Goal: Find specific page/section: Find specific page/section

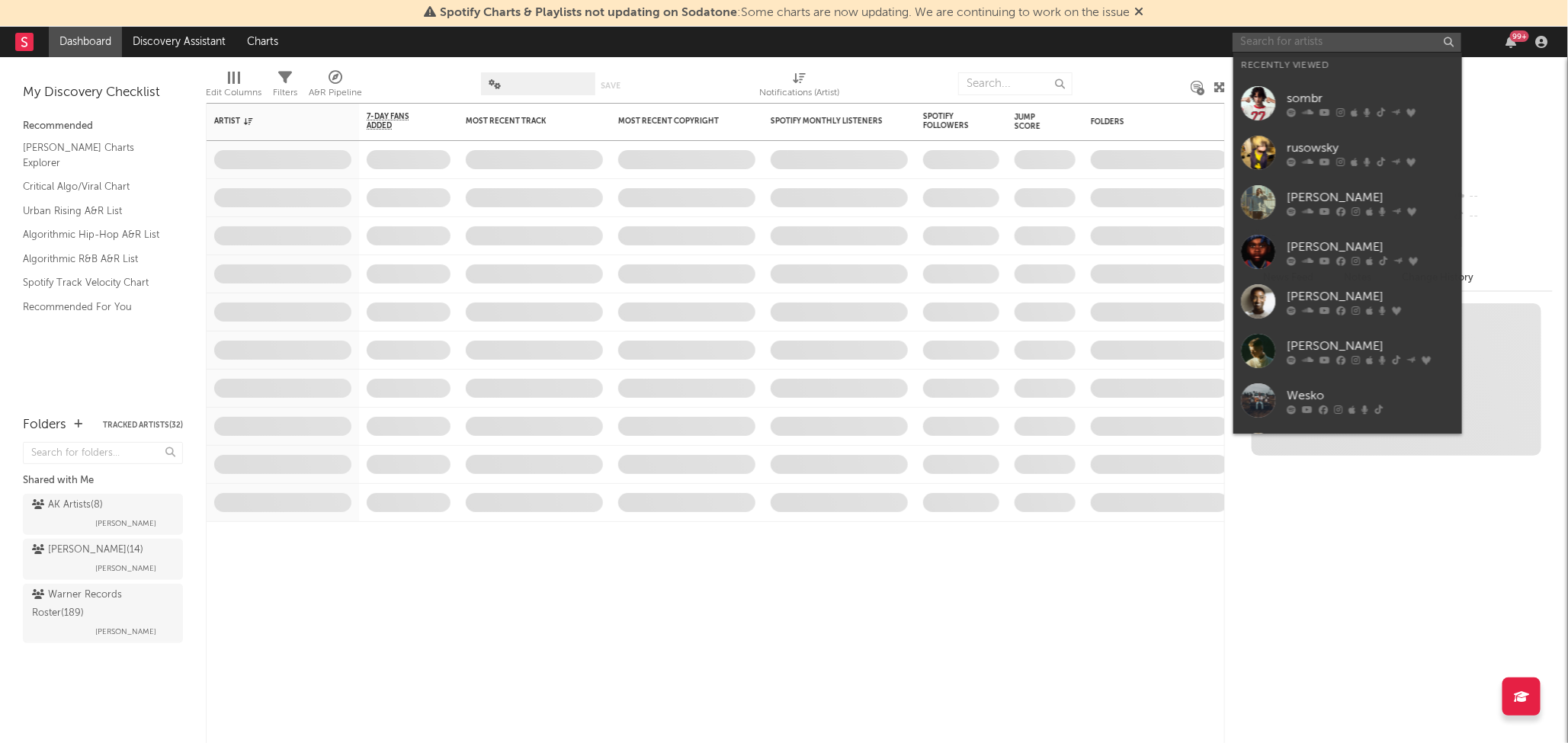
click at [1304, 37] on input "text" at bounding box center [1347, 42] width 229 height 19
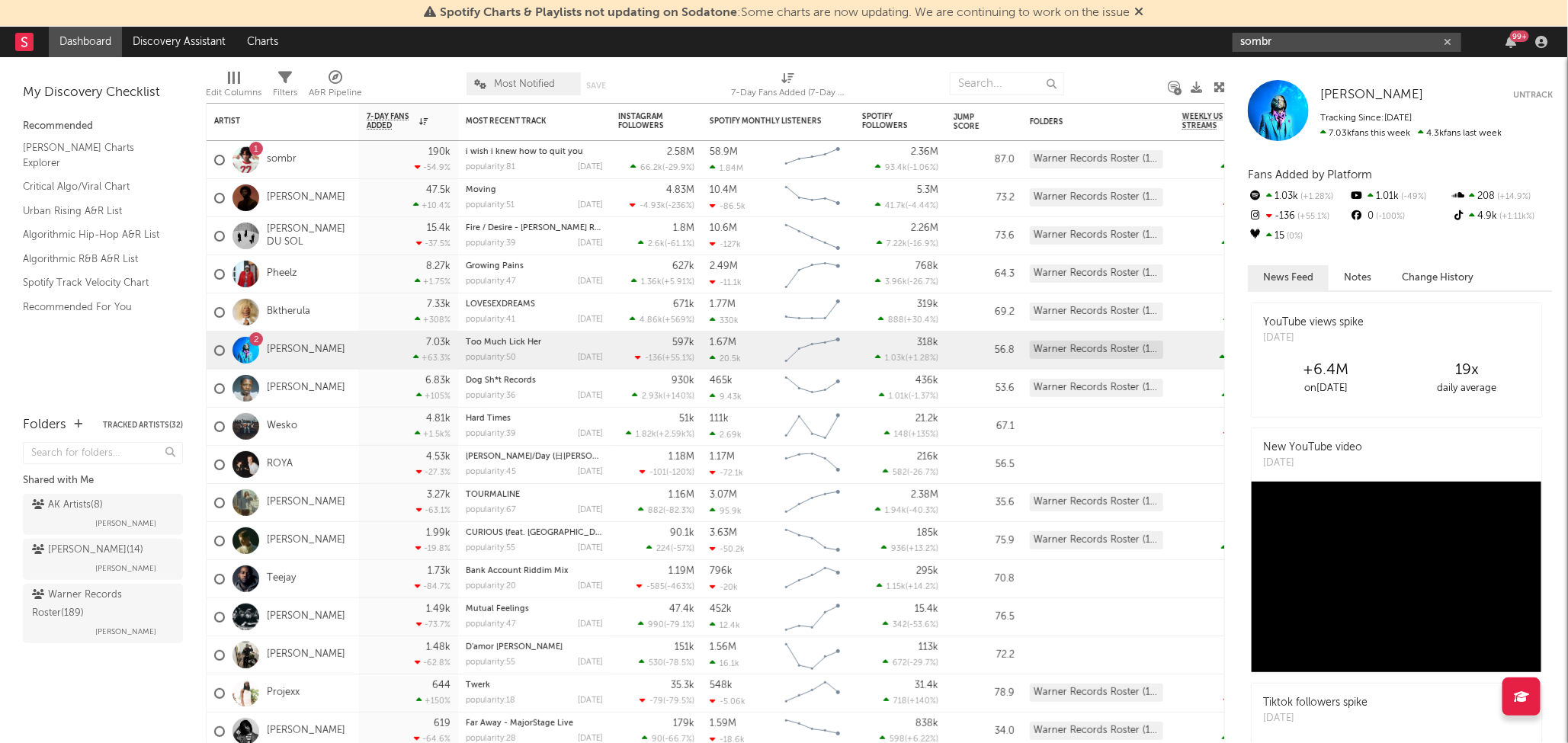
type input "sombr"
click at [283, 160] on link "sombr" at bounding box center [281, 159] width 30 height 13
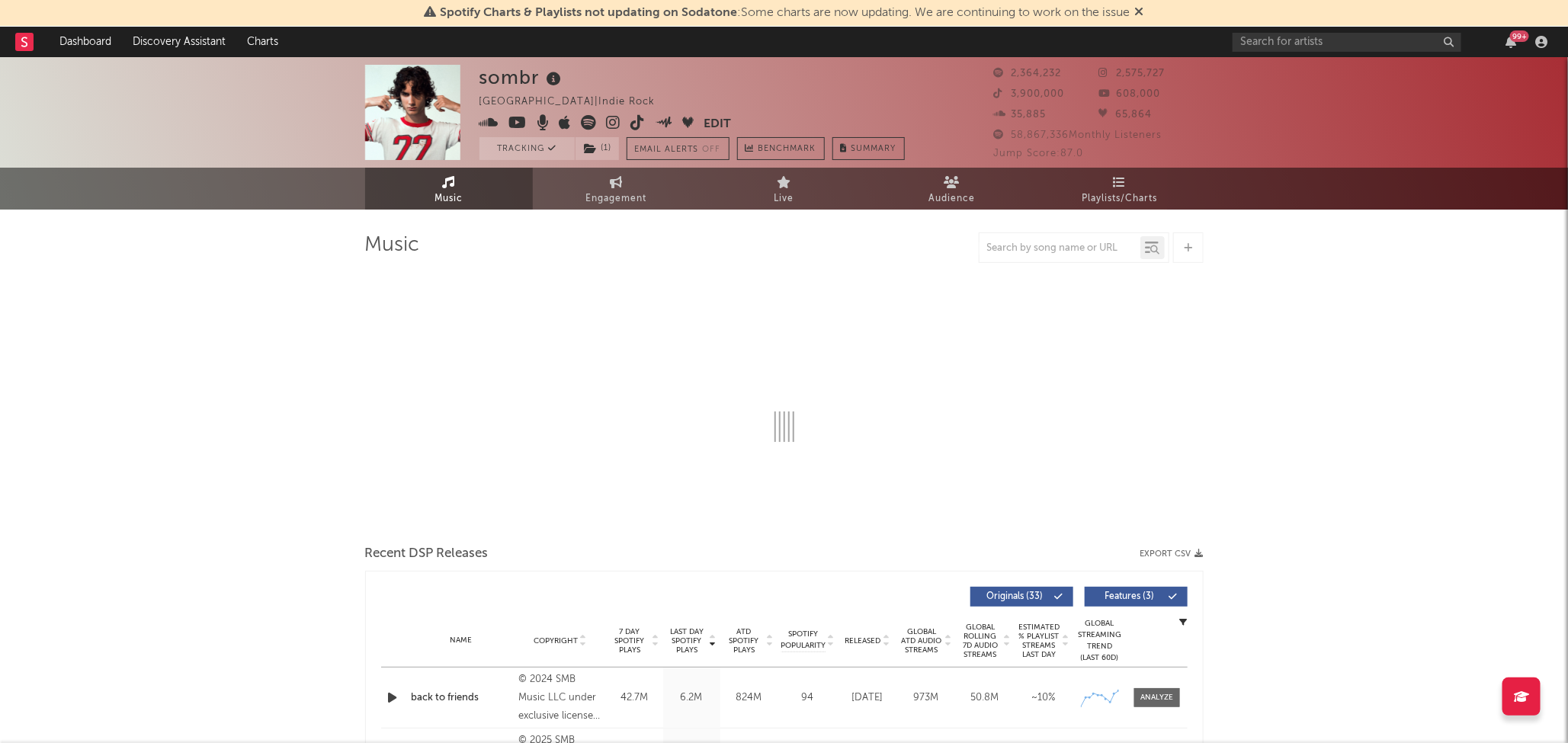
select select "6m"
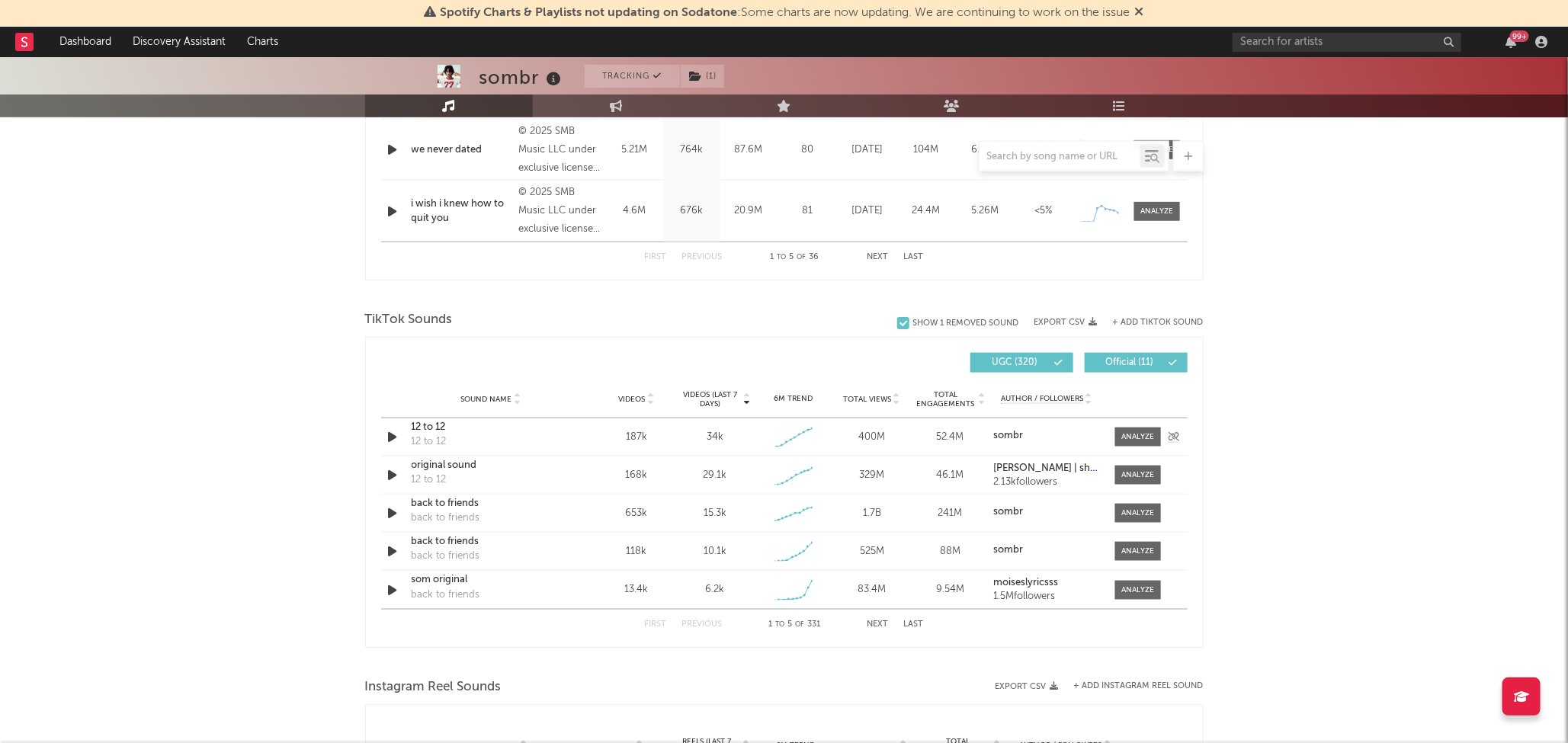
scroll to position [1138, 0]
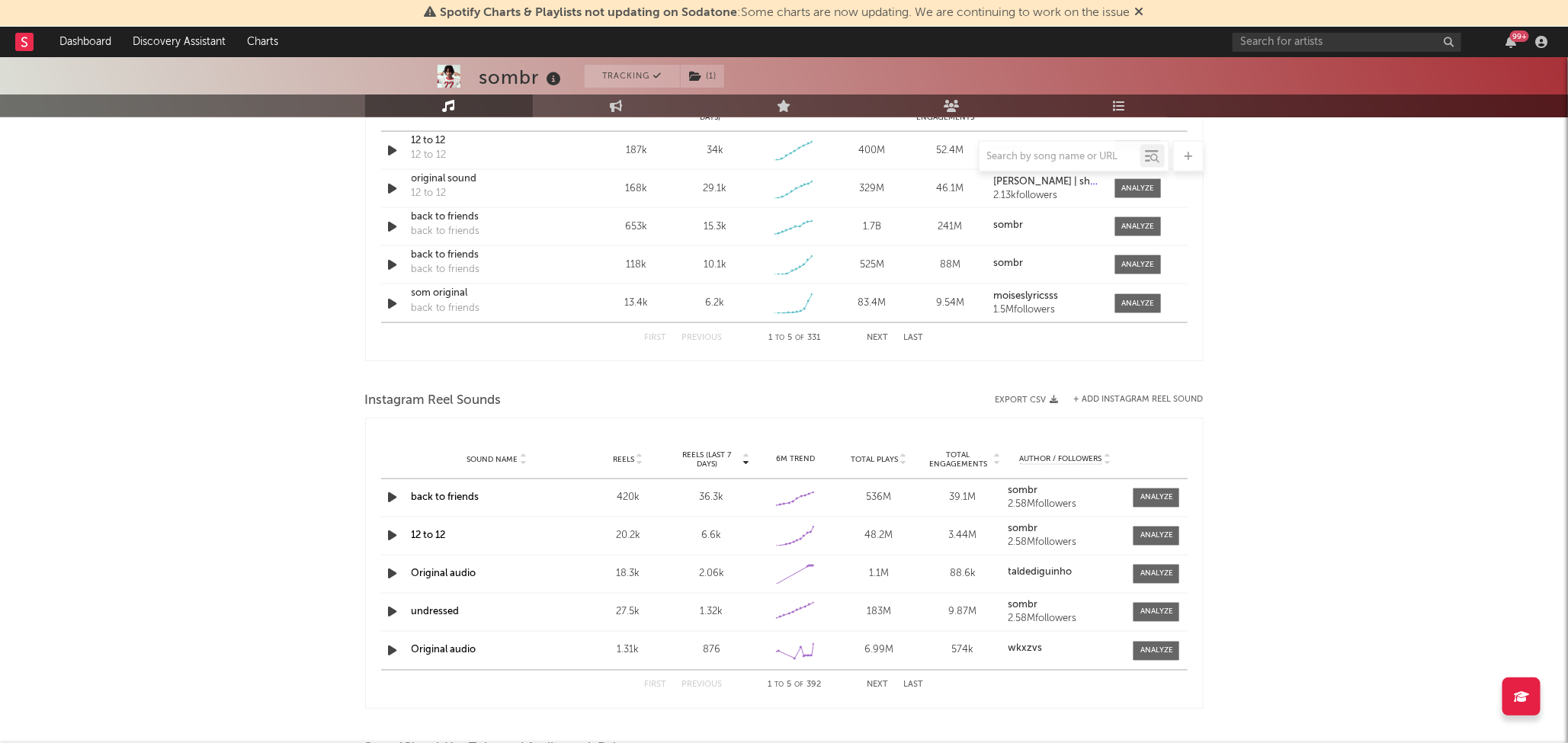
click at [444, 538] on link "12 to 12" at bounding box center [429, 537] width 34 height 10
